Goal: Navigation & Orientation: Find specific page/section

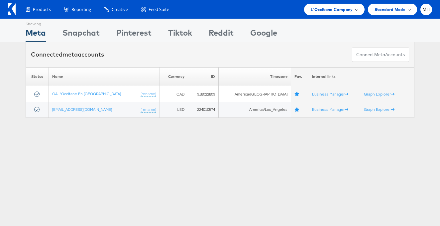
click at [320, 7] on span "L'Occitane Company" at bounding box center [332, 9] width 42 height 7
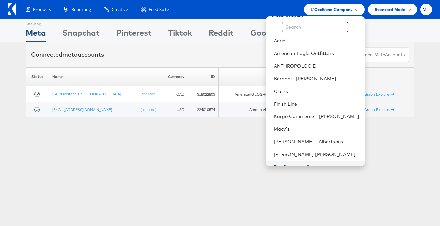
scroll to position [8, 0]
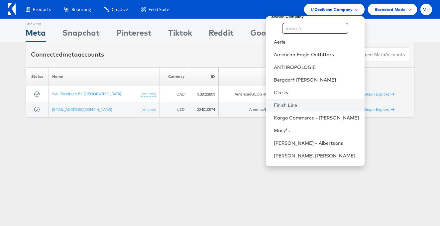
click at [316, 106] on link "Finish Line" at bounding box center [316, 105] width 85 height 7
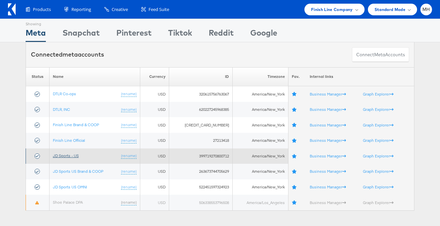
click at [66, 157] on link "JD Sports - US" at bounding box center [66, 155] width 26 height 5
